Goal: Check status: Check status

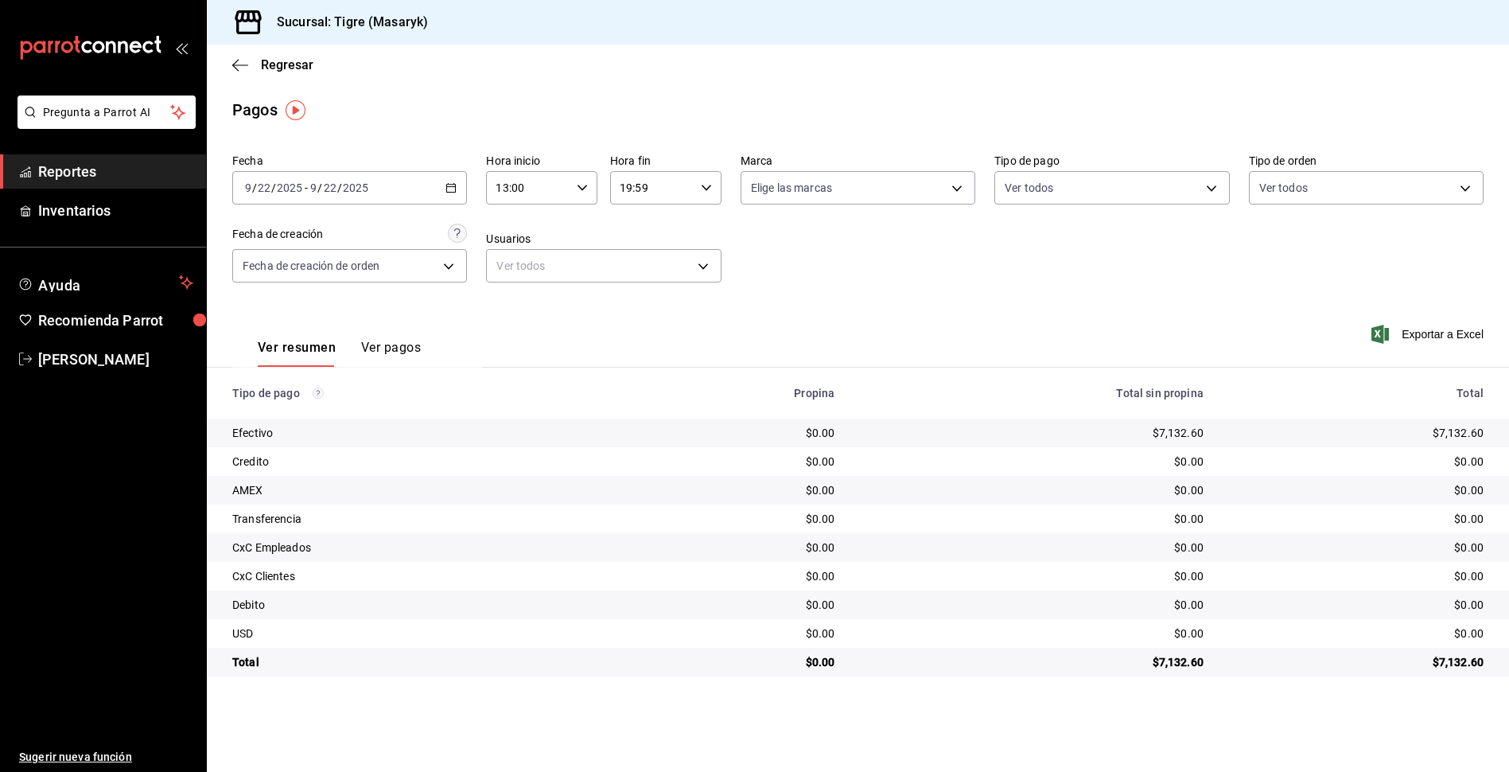
click at [592, 185] on div "13:00 Hora inicio" at bounding box center [541, 187] width 111 height 33
click at [523, 225] on span "13" at bounding box center [514, 228] width 30 height 13
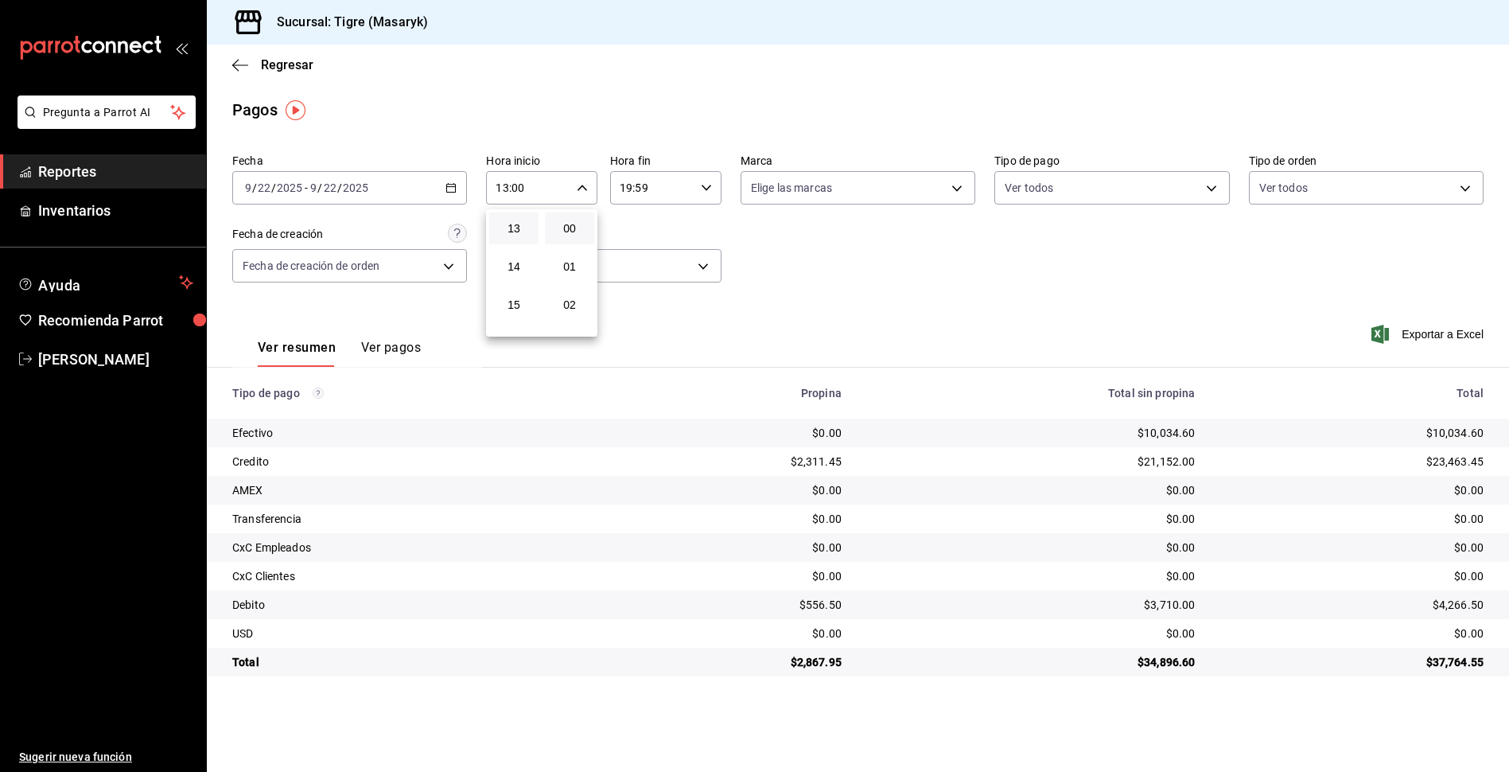
click at [711, 190] on div at bounding box center [754, 386] width 1509 height 772
click at [709, 192] on icon "button" at bounding box center [706, 187] width 11 height 11
click at [635, 321] on span "23" at bounding box center [638, 317] width 30 height 13
type input "23:59"
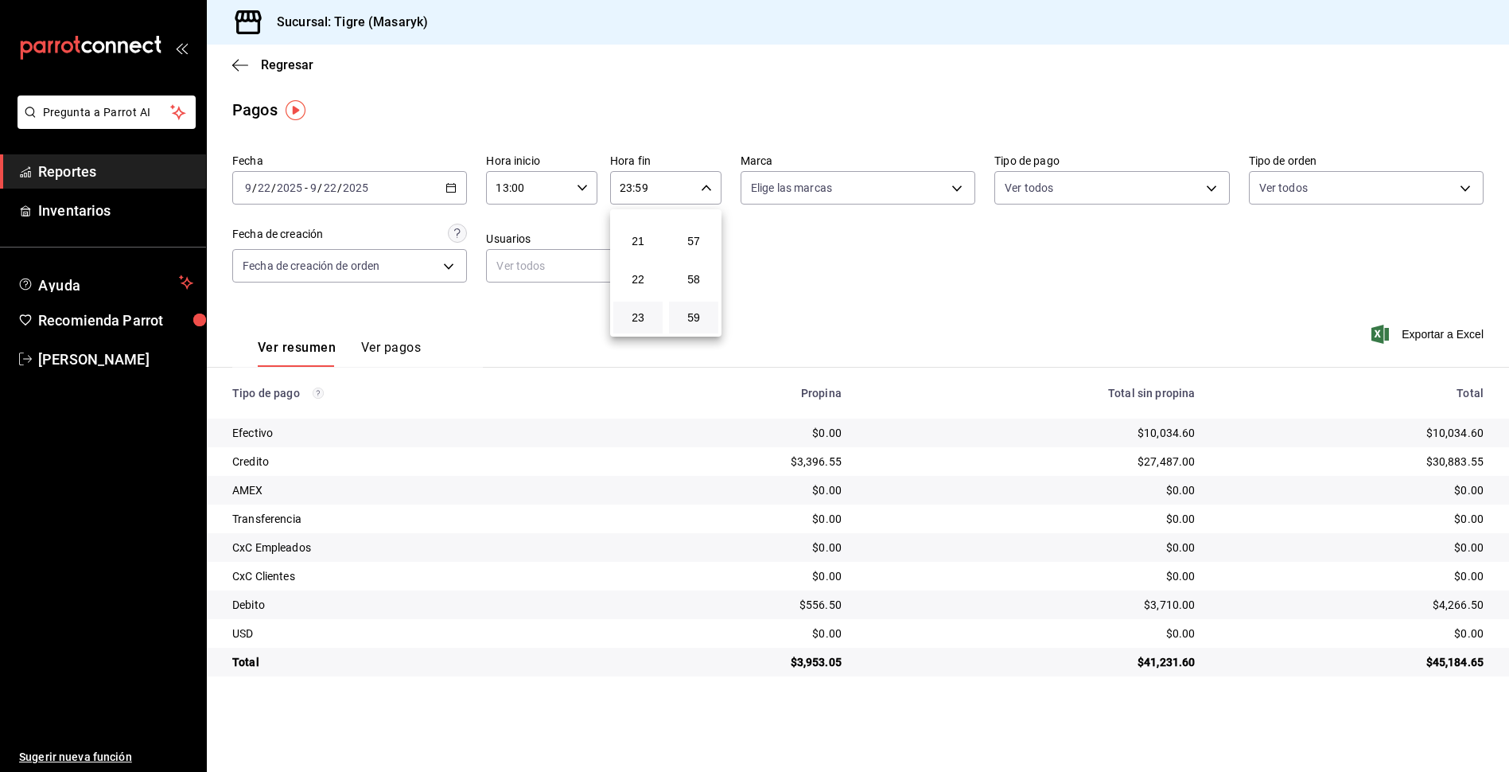
click at [1207, 182] on div at bounding box center [754, 386] width 1509 height 772
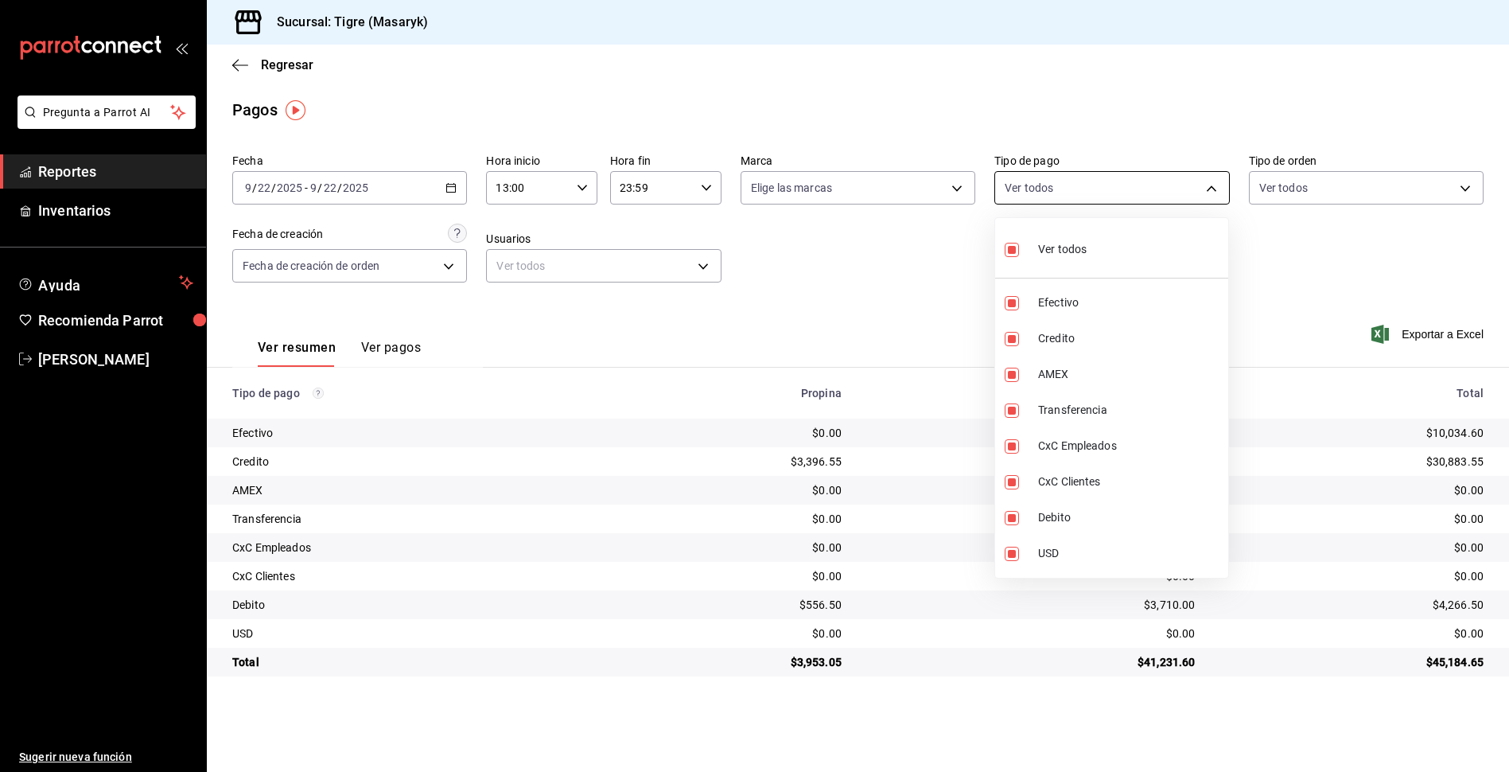
click at [1209, 183] on body "Pregunta a Parrot AI Reportes Inventarios Ayuda Recomienda Parrot Tigre [PERSON…" at bounding box center [754, 386] width 1509 height 772
click at [1008, 247] on input "checkbox" at bounding box center [1012, 250] width 14 height 14
checkbox input "false"
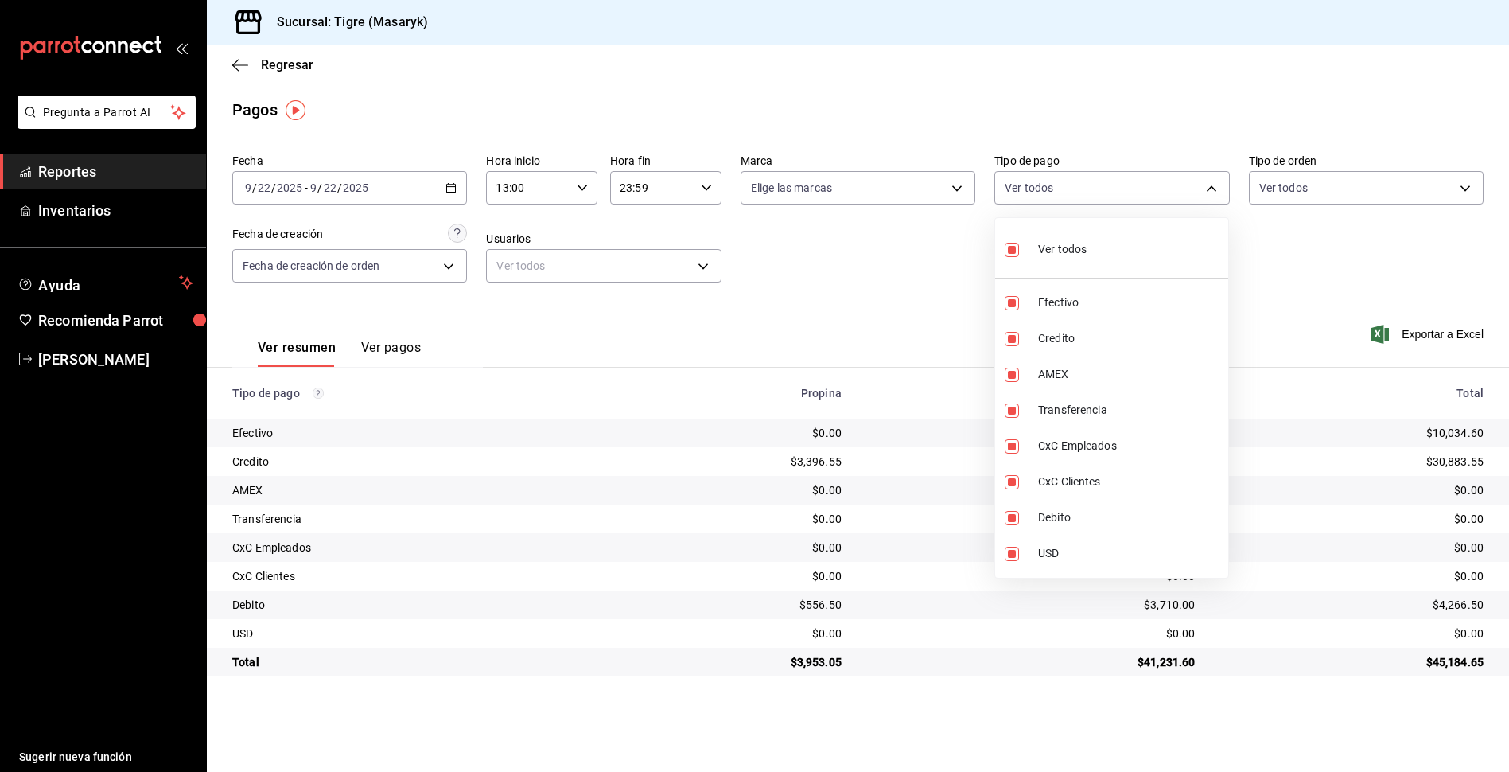
checkbox input "false"
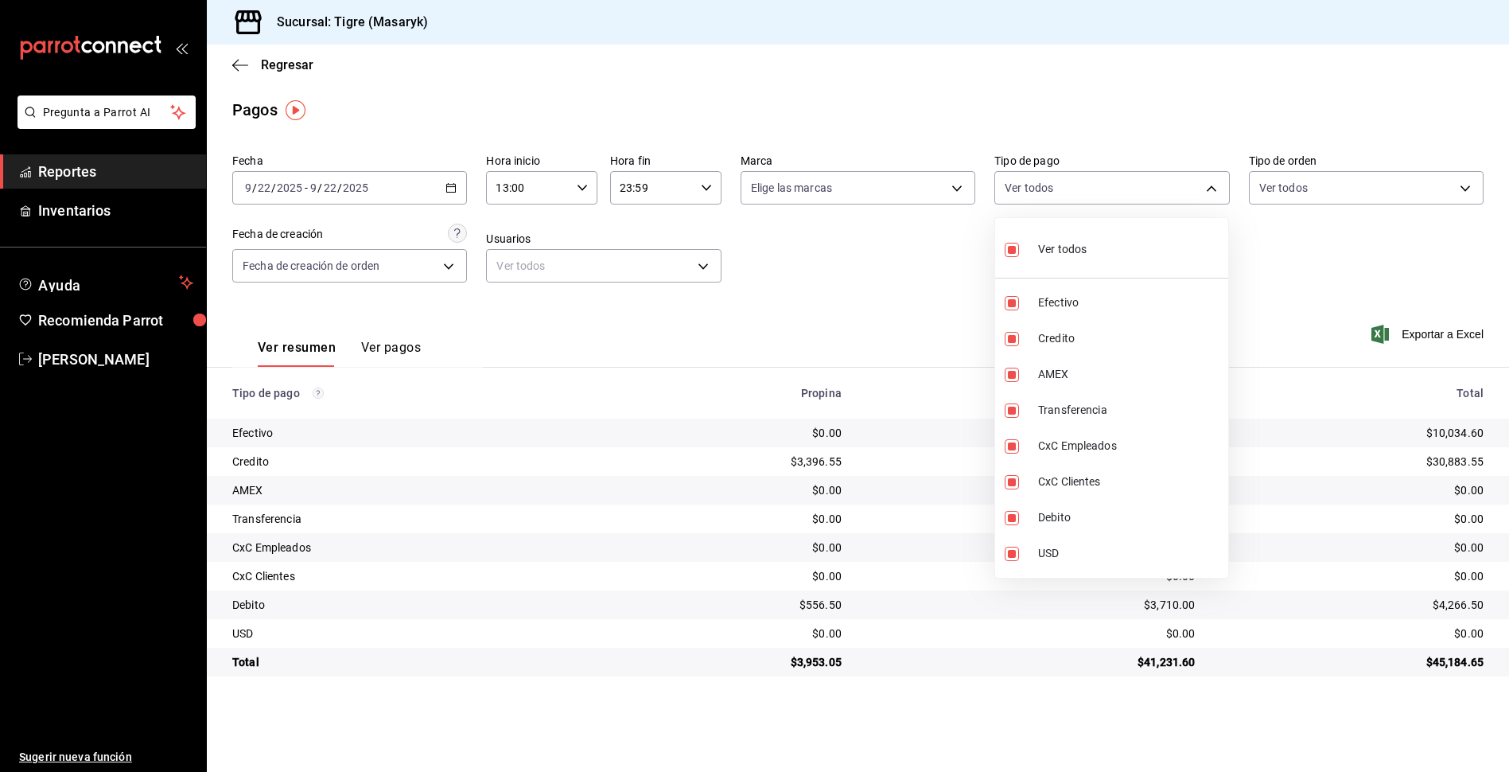
checkbox input "false"
click at [1012, 246] on input "checkbox" at bounding box center [1012, 250] width 14 height 14
checkbox input "true"
type input "68cfb1b9-f6b2-44be-9d19-cf144159f8e2,563f51c4-7c0d-43b6-837e-e895ac41548e,d9472…"
checkbox input "true"
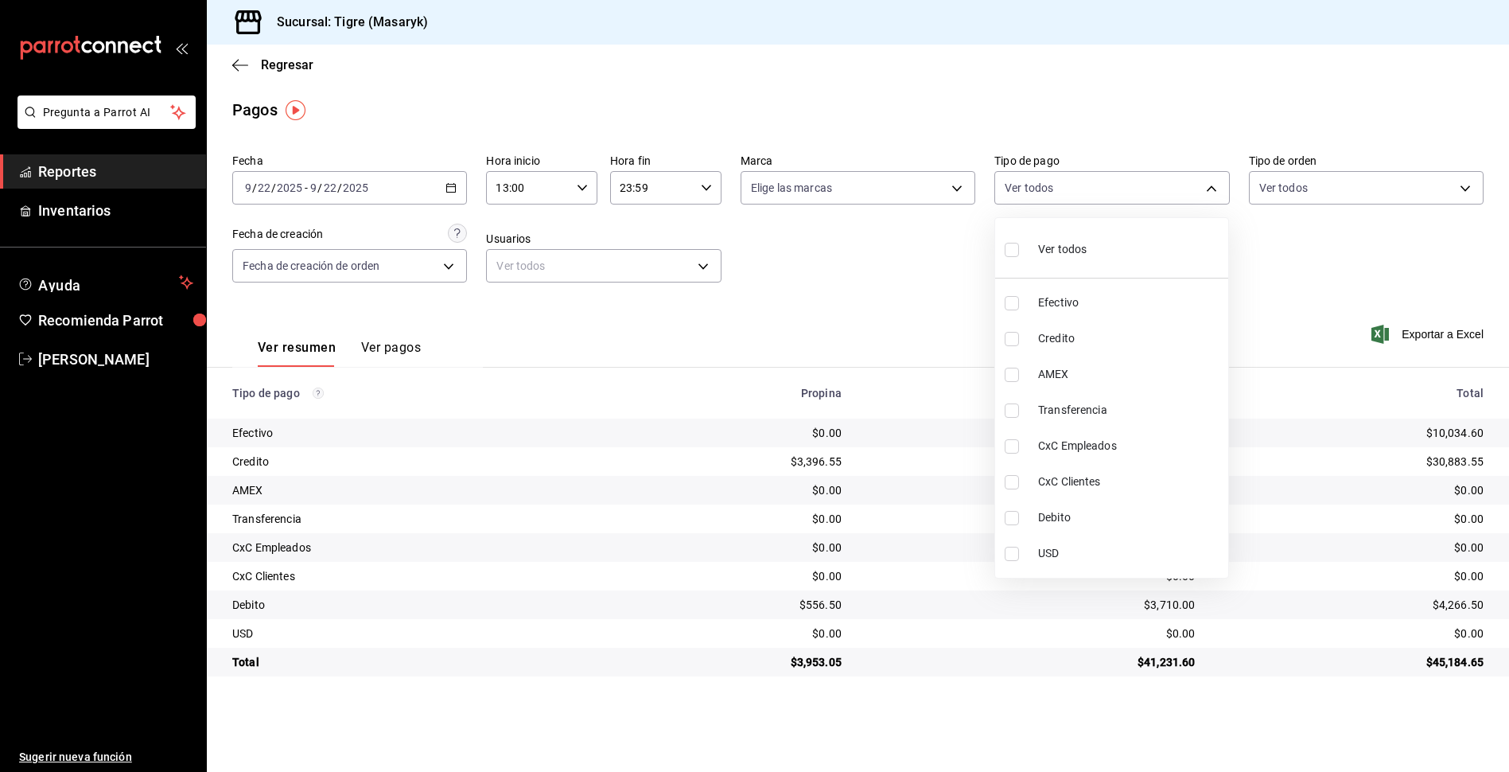
checkbox input "true"
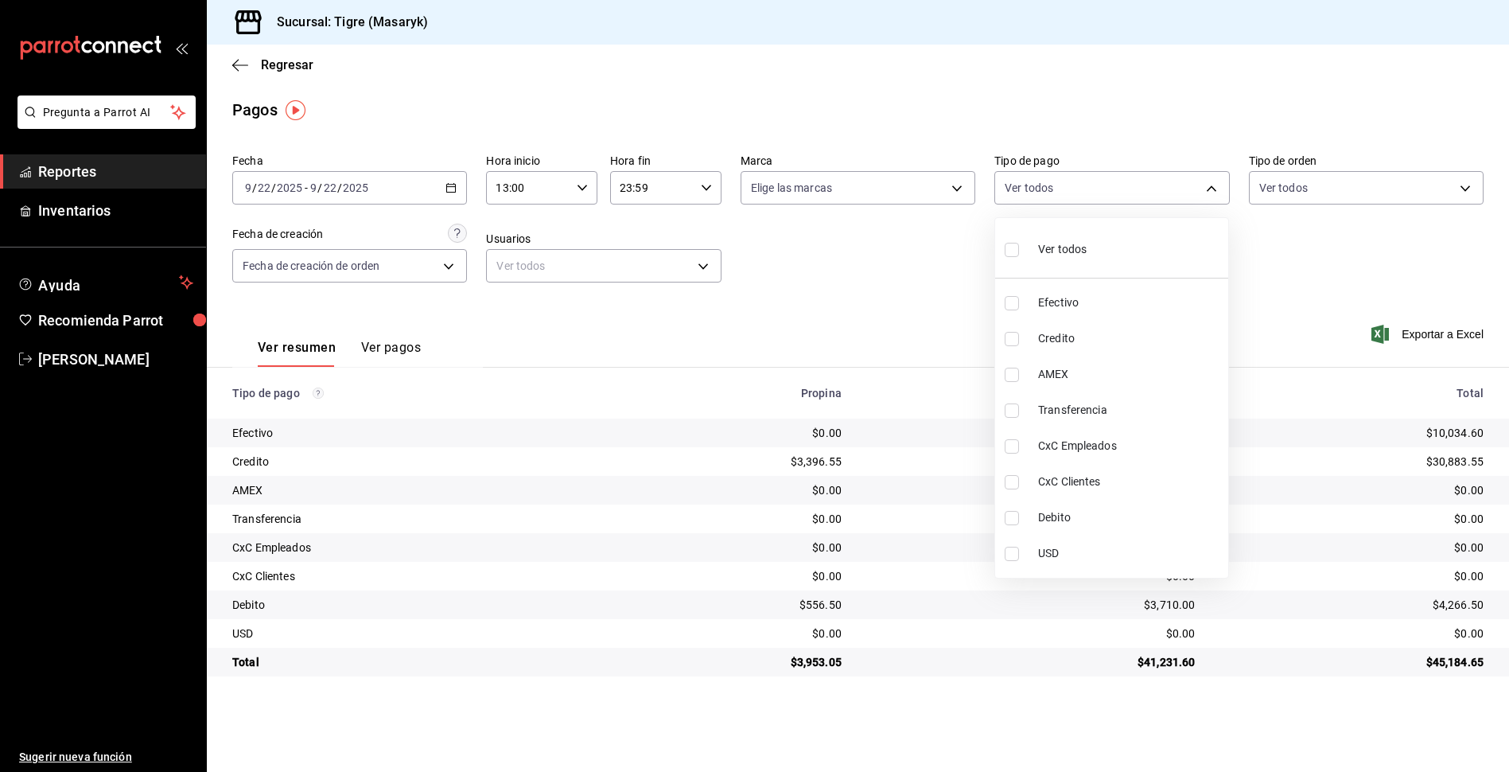
checkbox input "true"
click at [960, 280] on div at bounding box center [754, 386] width 1509 height 772
click at [1213, 184] on body "Pregunta a Parrot AI Reportes Inventarios Ayuda Recomienda Parrot Tigre [PERSON…" at bounding box center [754, 386] width 1509 height 772
click at [1256, 255] on div at bounding box center [754, 386] width 1509 height 772
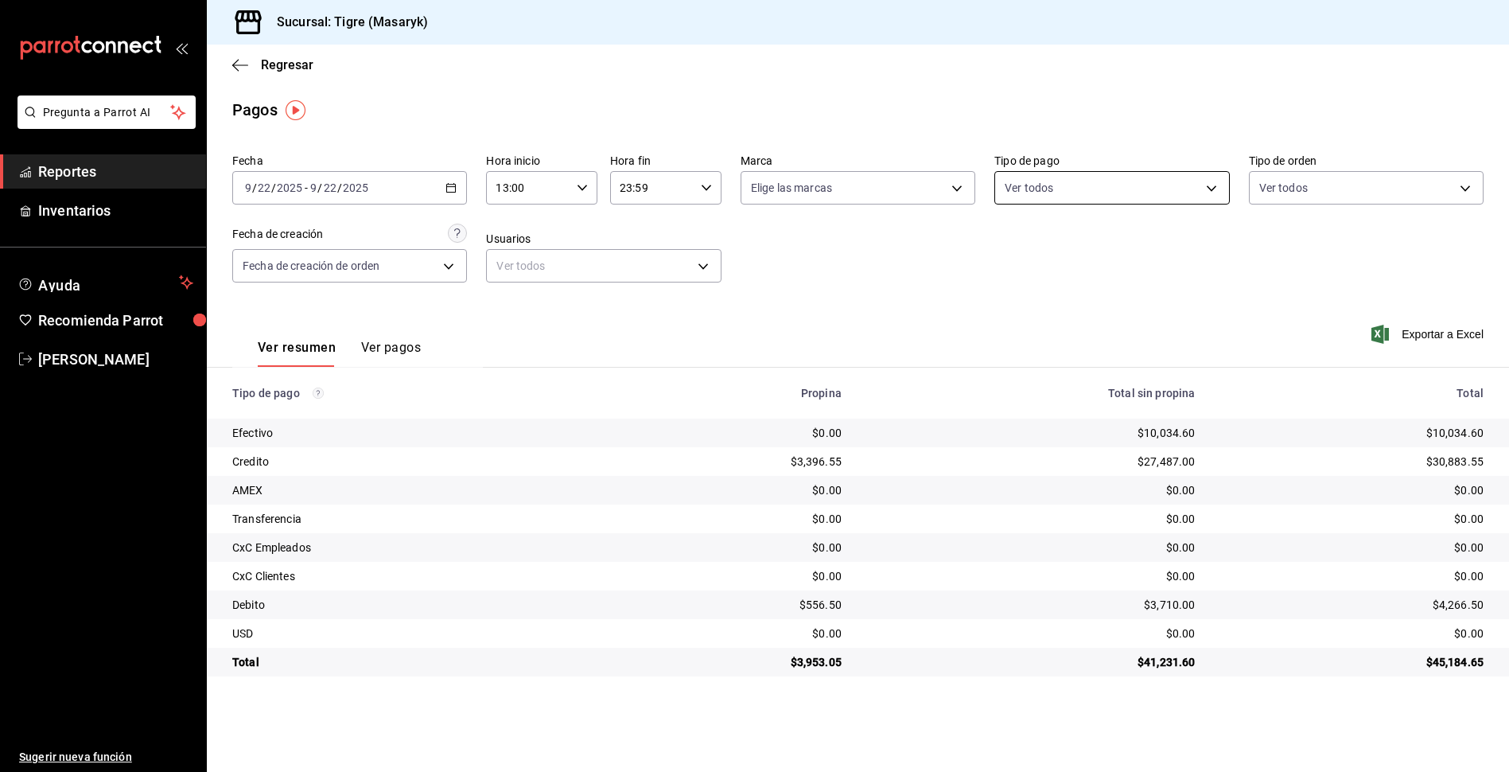
click at [1213, 182] on body "Pregunta a Parrot AI Reportes Inventarios Ayuda Recomienda Parrot Tigre [PERSON…" at bounding box center [754, 386] width 1509 height 772
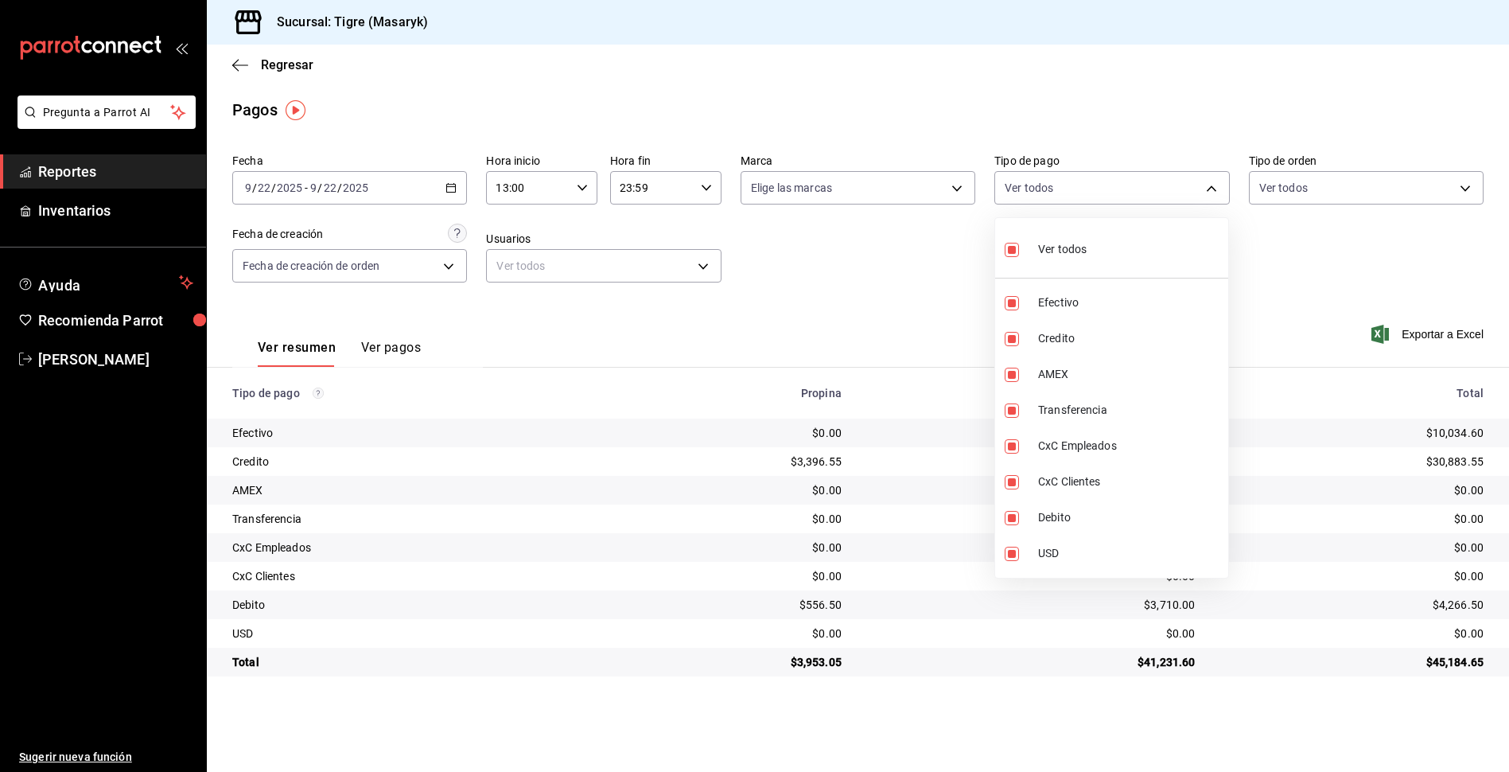
click at [1246, 226] on div at bounding box center [754, 386] width 1509 height 772
click at [1209, 197] on body "Pregunta a Parrot AI Reportes Inventarios Ayuda Recomienda Parrot Tigre [PERSON…" at bounding box center [754, 386] width 1509 height 772
click at [777, 293] on div at bounding box center [754, 386] width 1509 height 772
